Goal: Navigation & Orientation: Find specific page/section

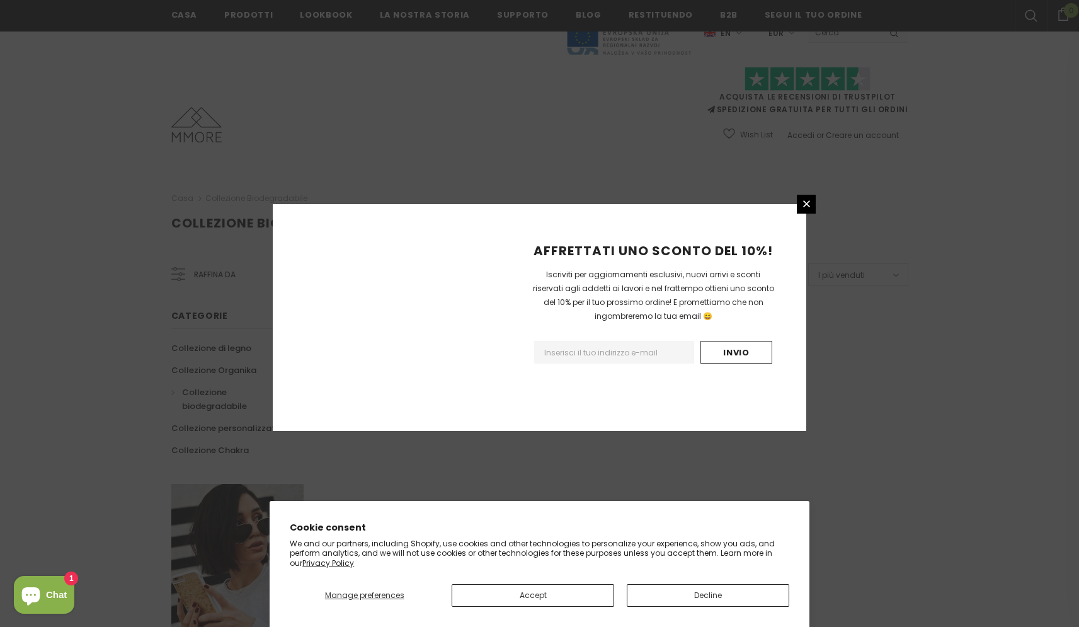
scroll to position [664, 0]
